Goal: Task Accomplishment & Management: Use online tool/utility

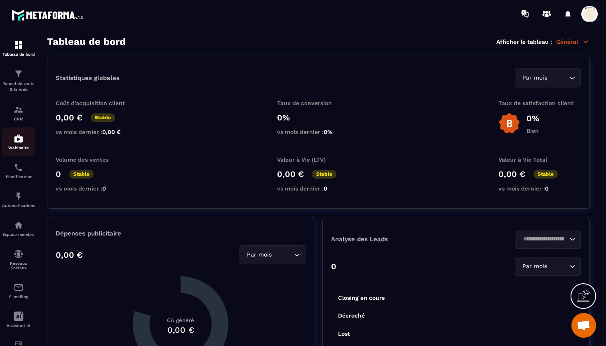
scroll to position [6976, 0]
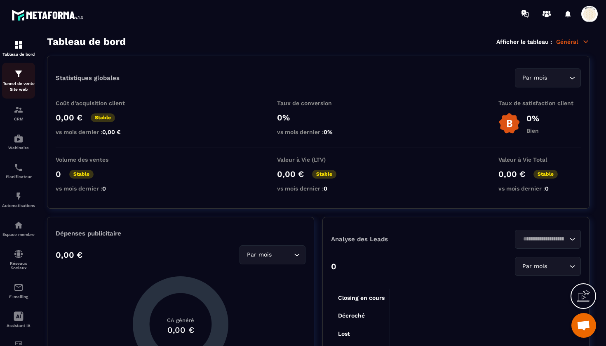
click at [17, 77] on img at bounding box center [19, 74] width 10 height 10
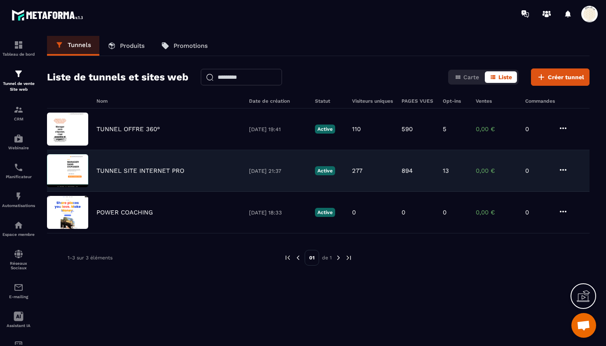
click at [155, 169] on p "TUNNEL SITE INTERNET PRO" at bounding box center [141, 170] width 88 height 7
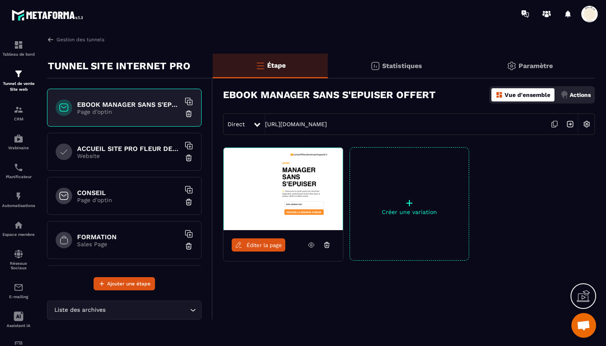
click at [136, 194] on h6 "CONSEIL" at bounding box center [128, 193] width 103 height 8
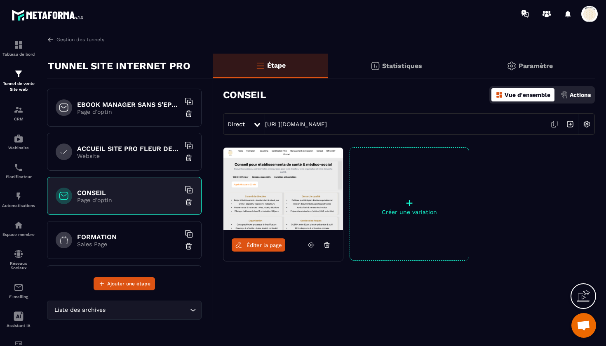
click at [263, 243] on span "Éditer la page" at bounding box center [264, 245] width 35 height 6
